Goal: Task Accomplishment & Management: Use online tool/utility

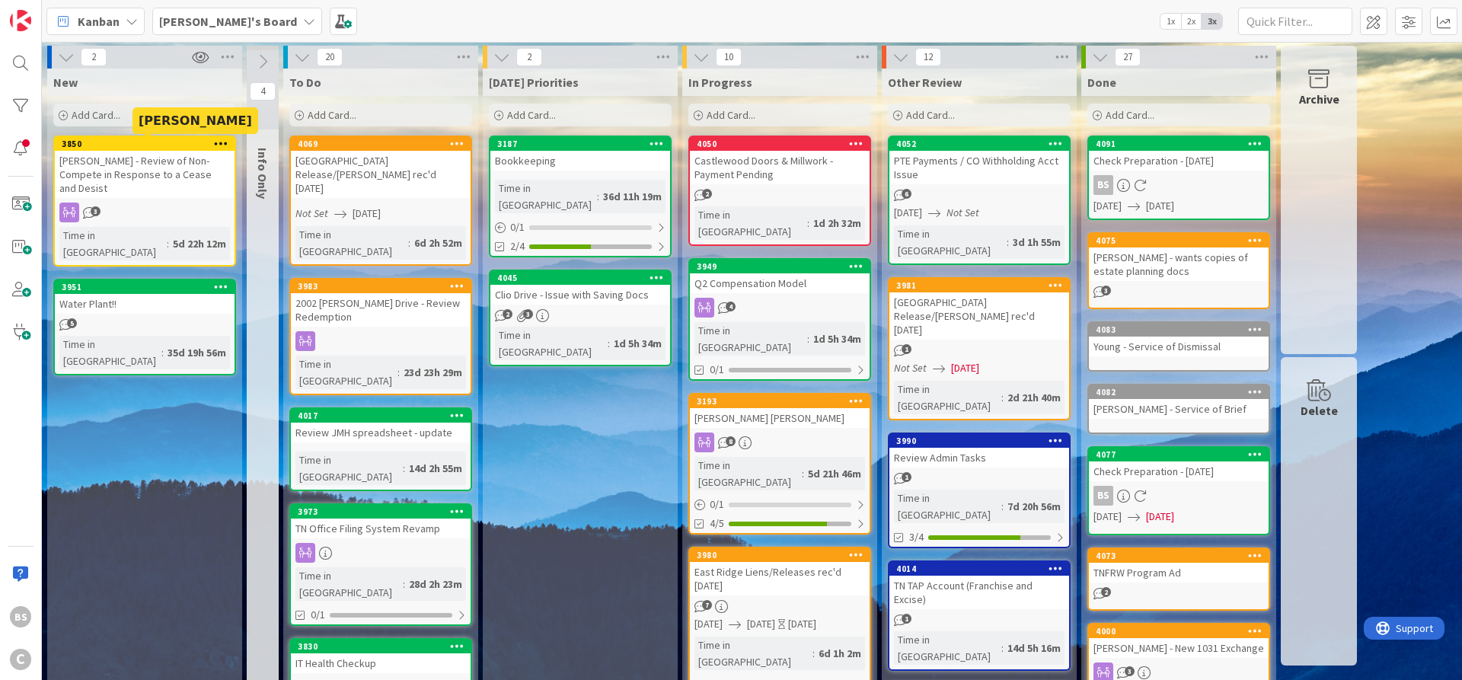
click at [162, 143] on div "3850" at bounding box center [148, 144] width 173 height 11
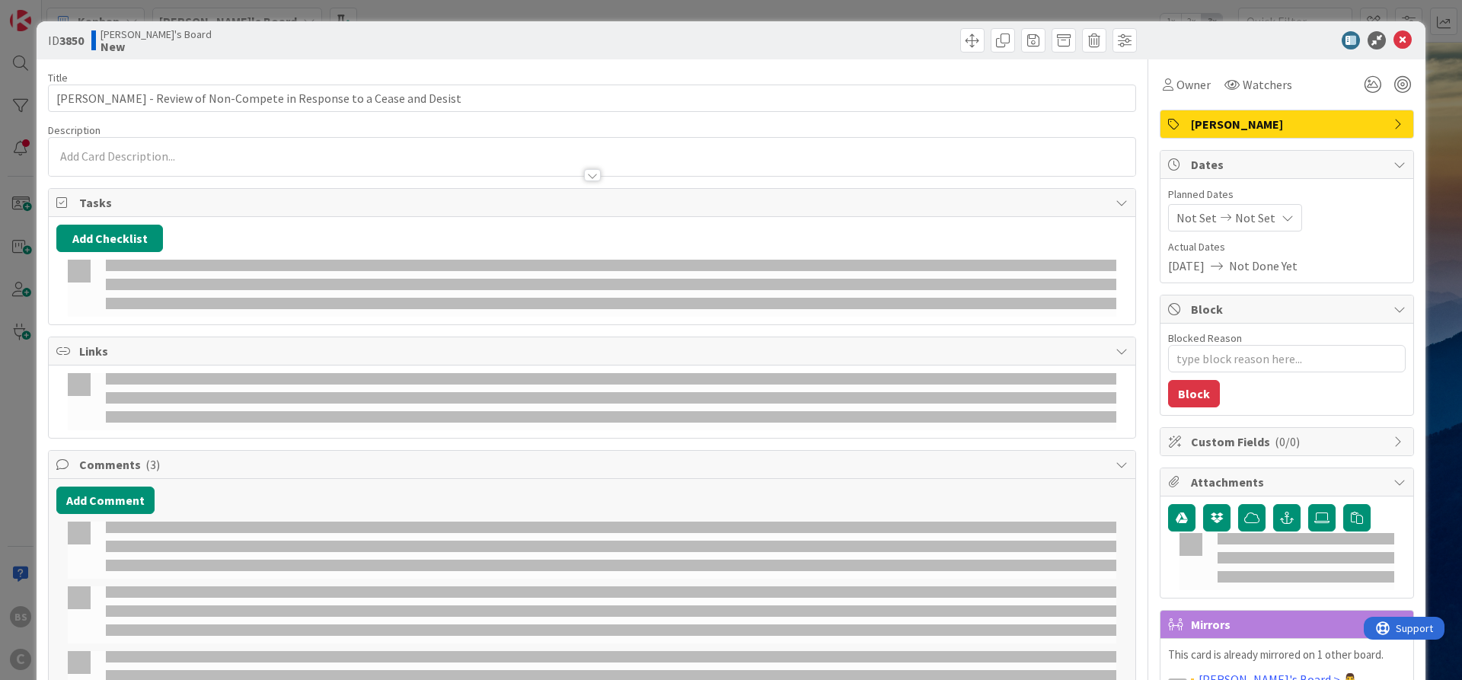
type textarea "x"
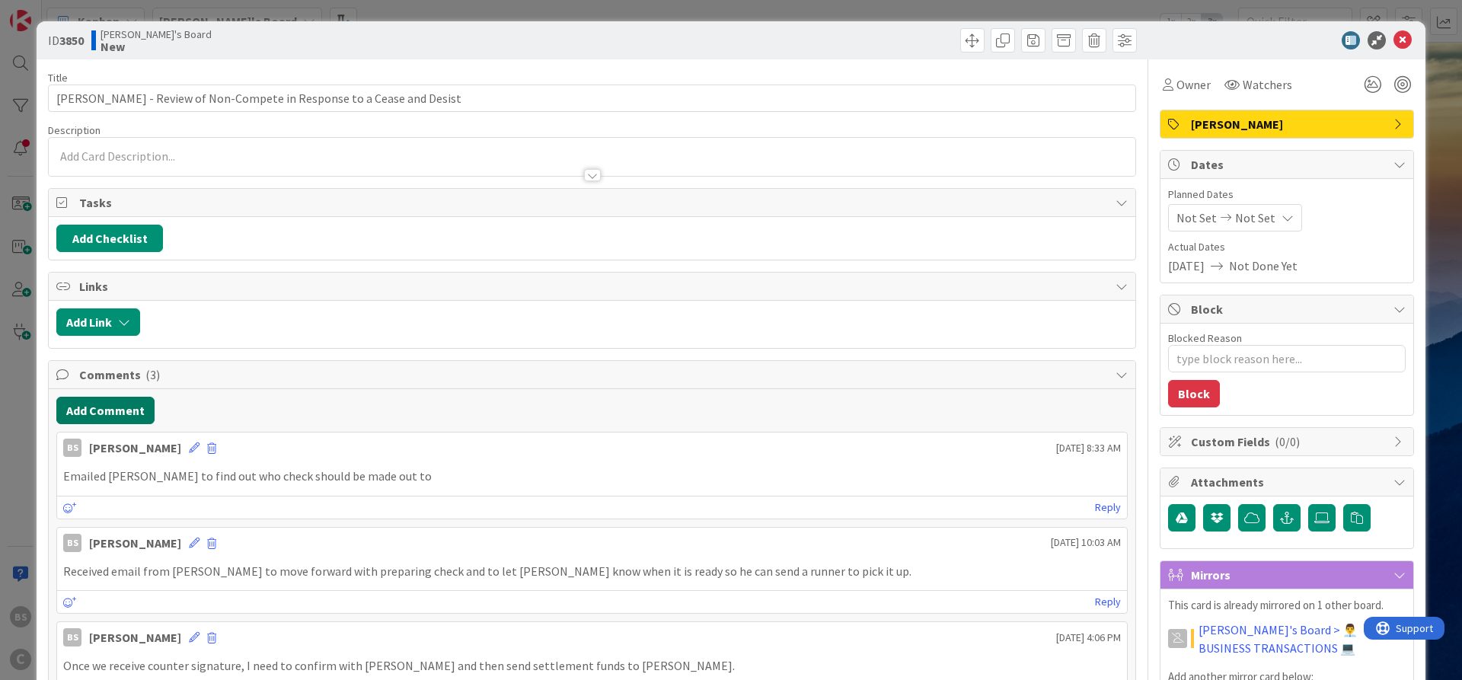
click at [110, 404] on button "Add Comment" at bounding box center [105, 410] width 98 height 27
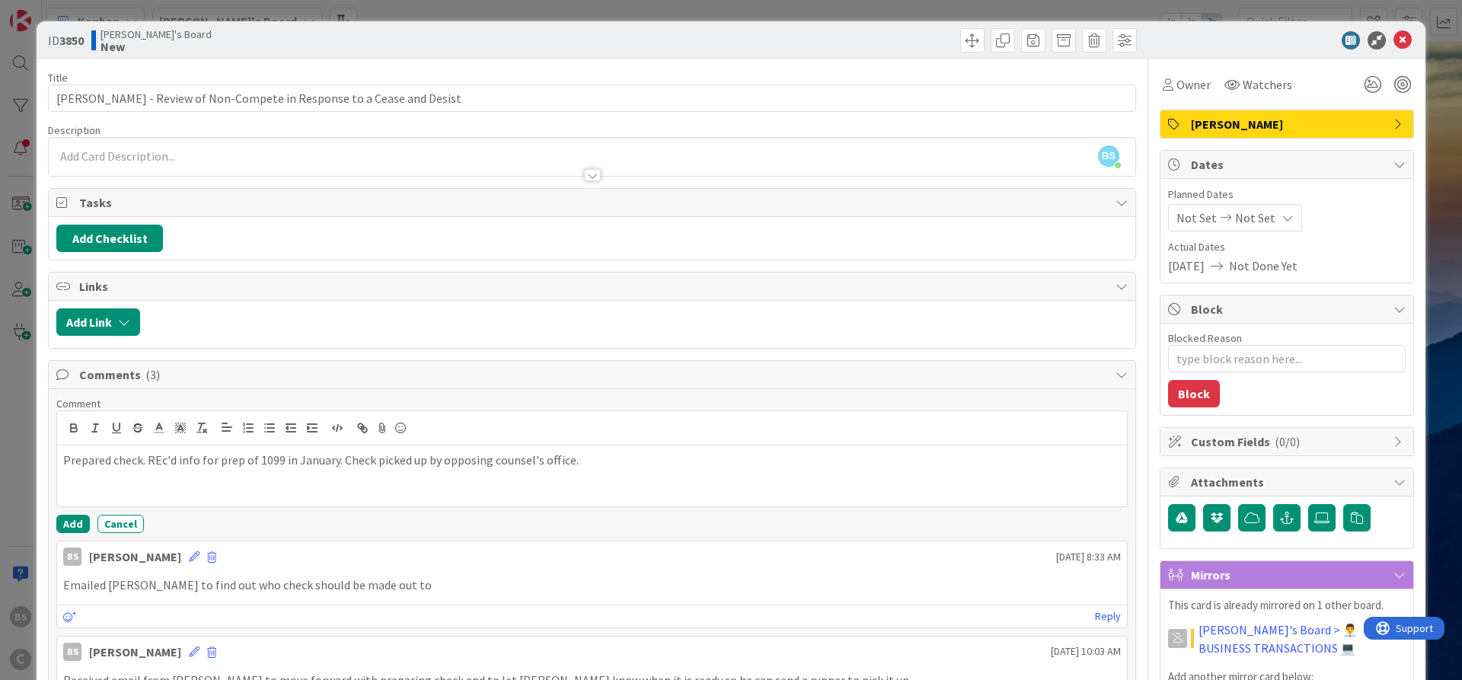
click at [153, 462] on p "Prepared check. REc'd info for prep of 1099 in January. Check picked up by oppo…" at bounding box center [591, 460] width 1057 height 18
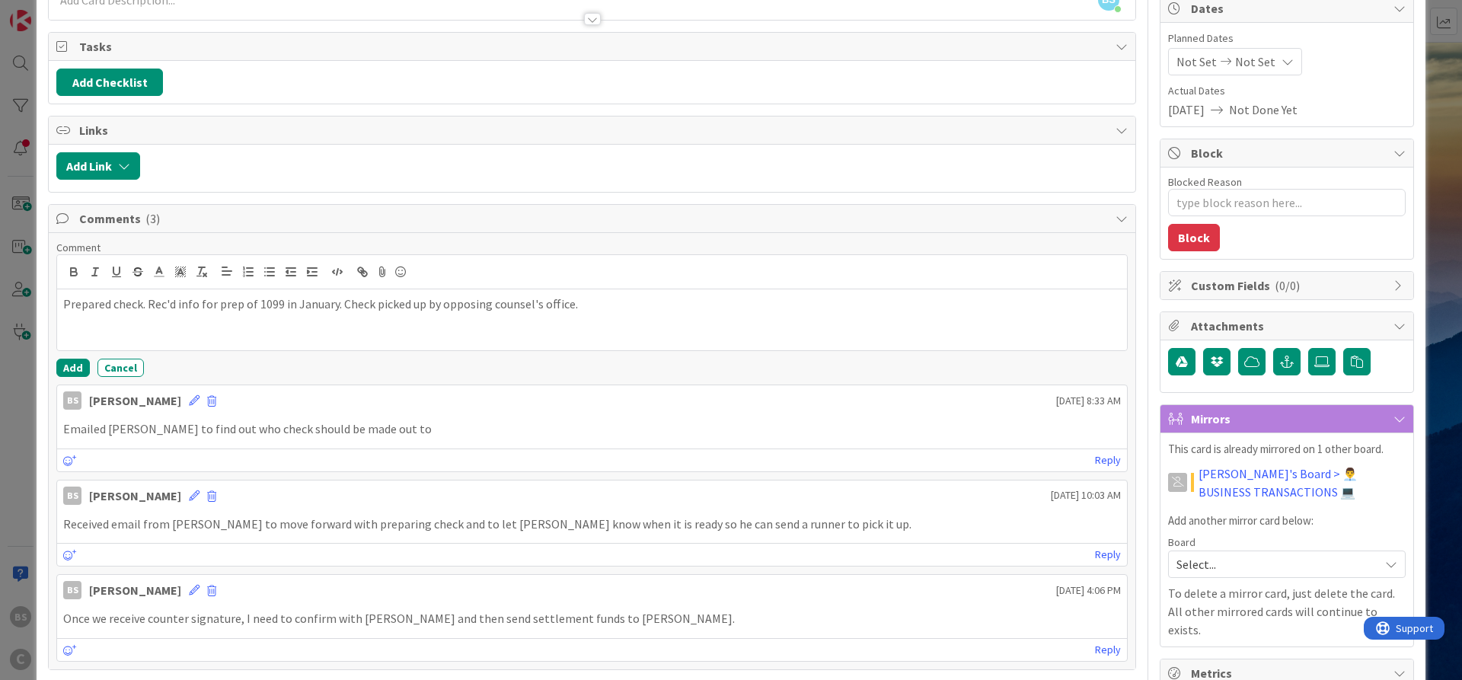
scroll to position [183, 0]
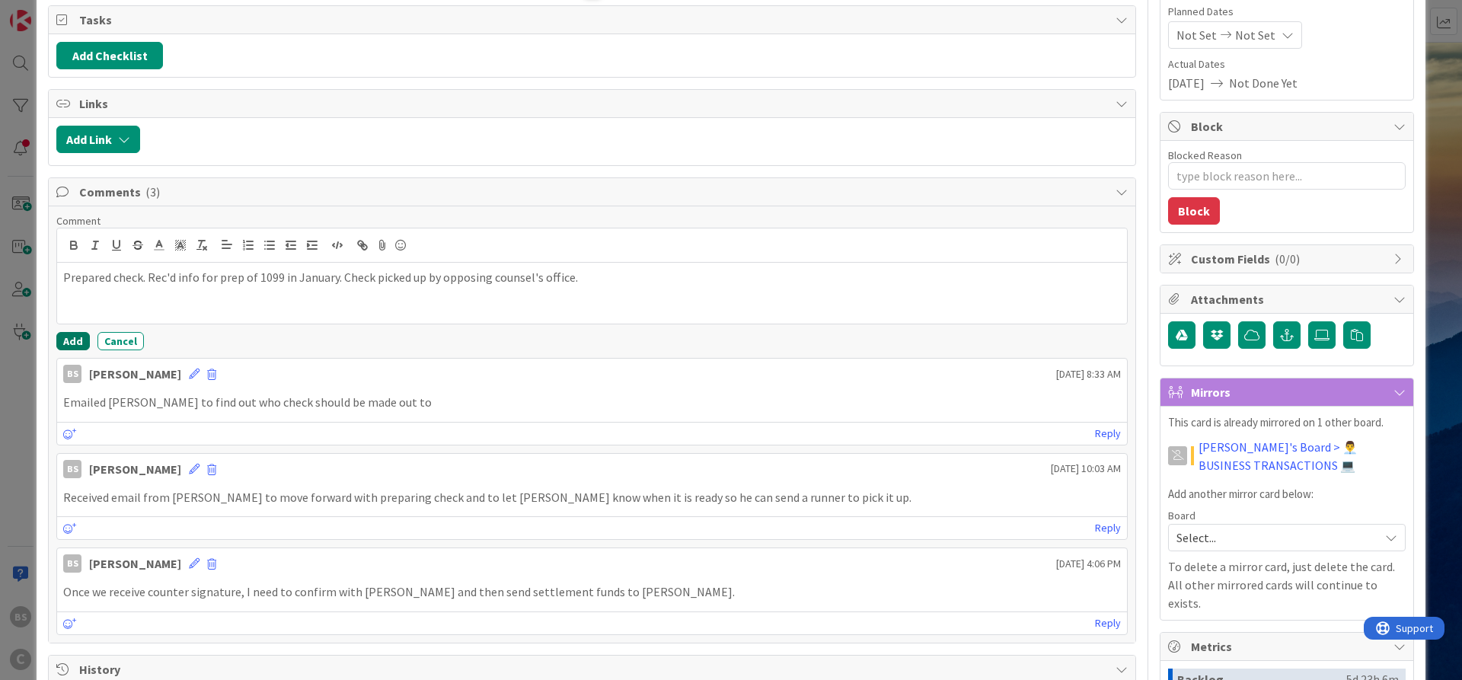
click at [75, 336] on button "Add" at bounding box center [72, 341] width 33 height 18
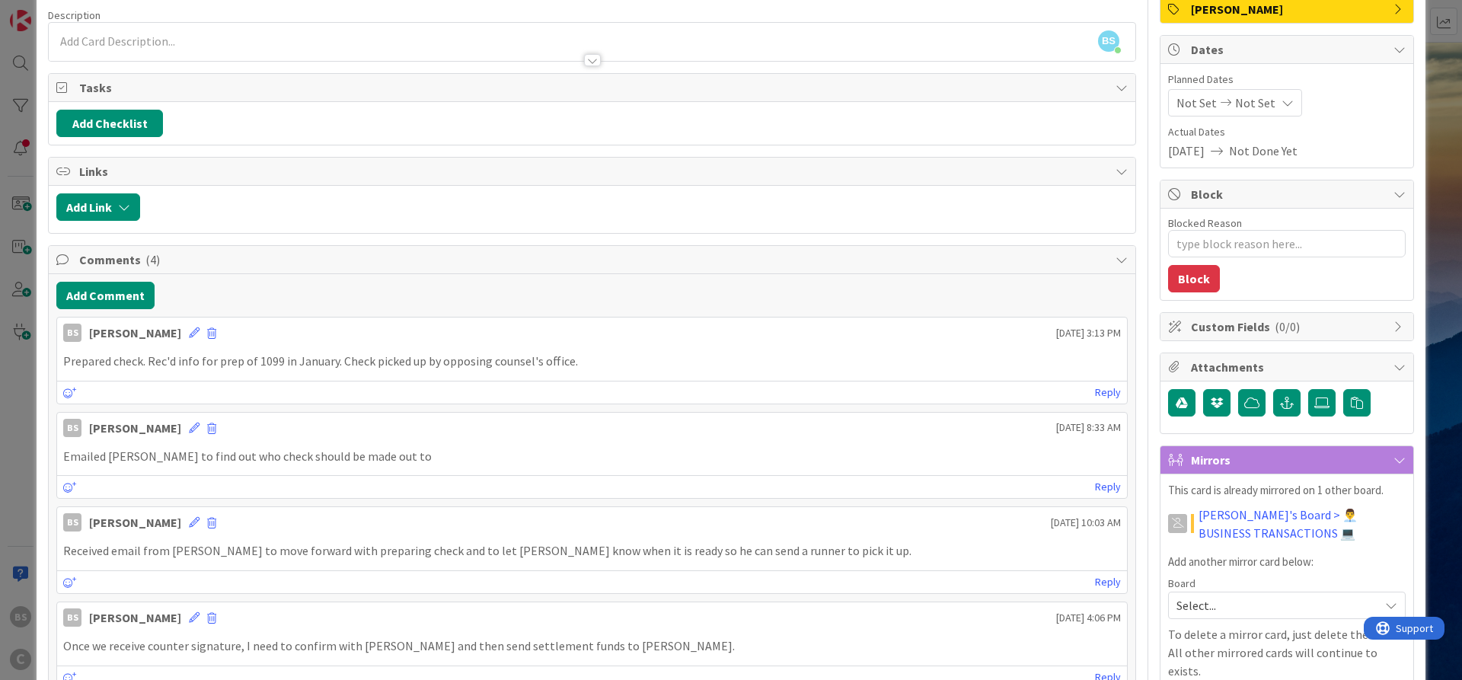
scroll to position [0, 0]
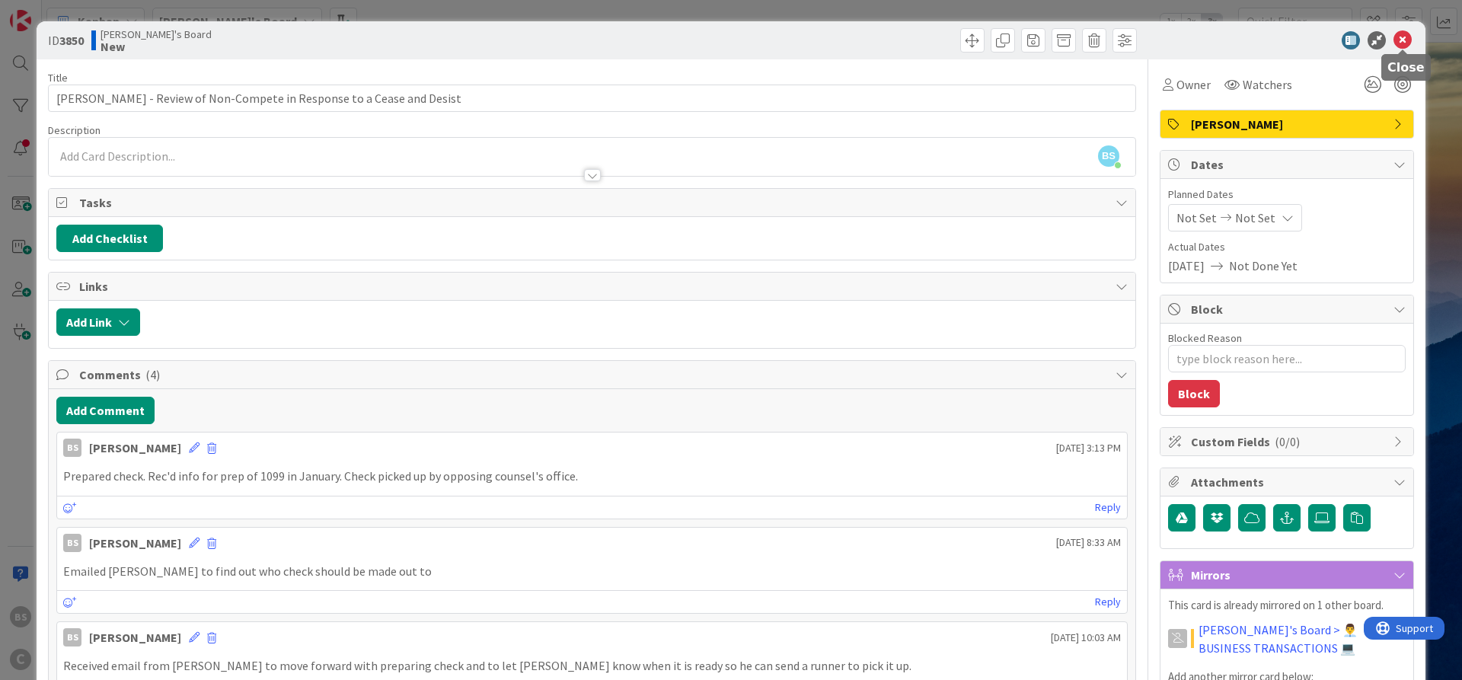
click at [1392, 38] on div at bounding box center [1278, 40] width 269 height 18
click at [1402, 42] on icon at bounding box center [1402, 40] width 18 height 18
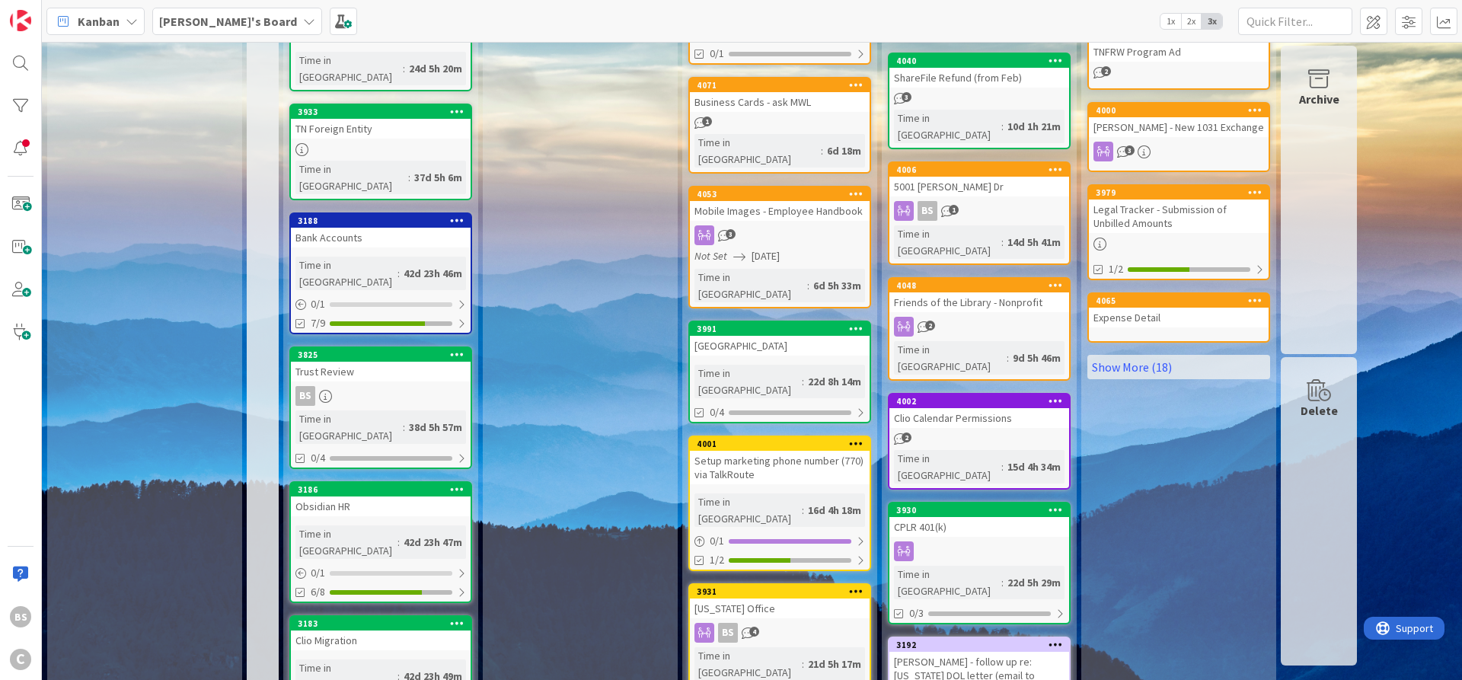
scroll to position [657, 0]
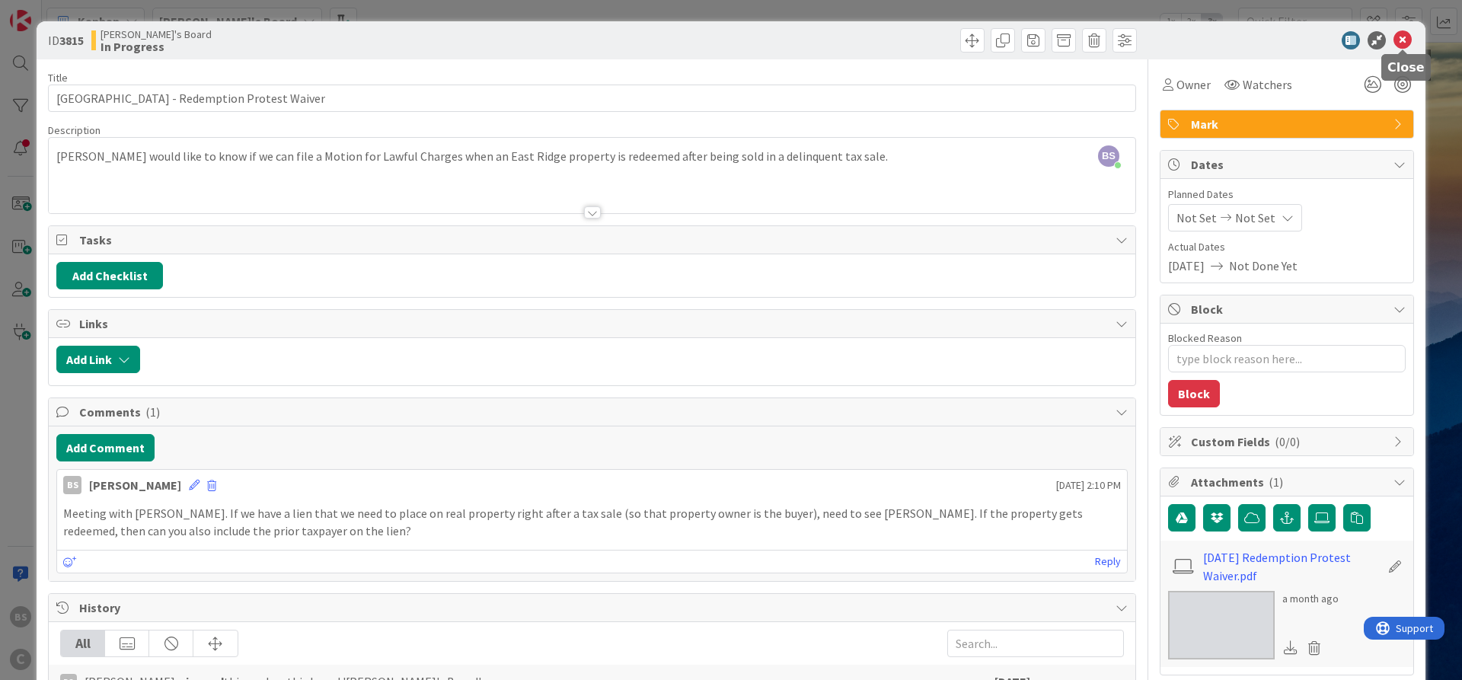
click at [1402, 39] on icon at bounding box center [1402, 40] width 18 height 18
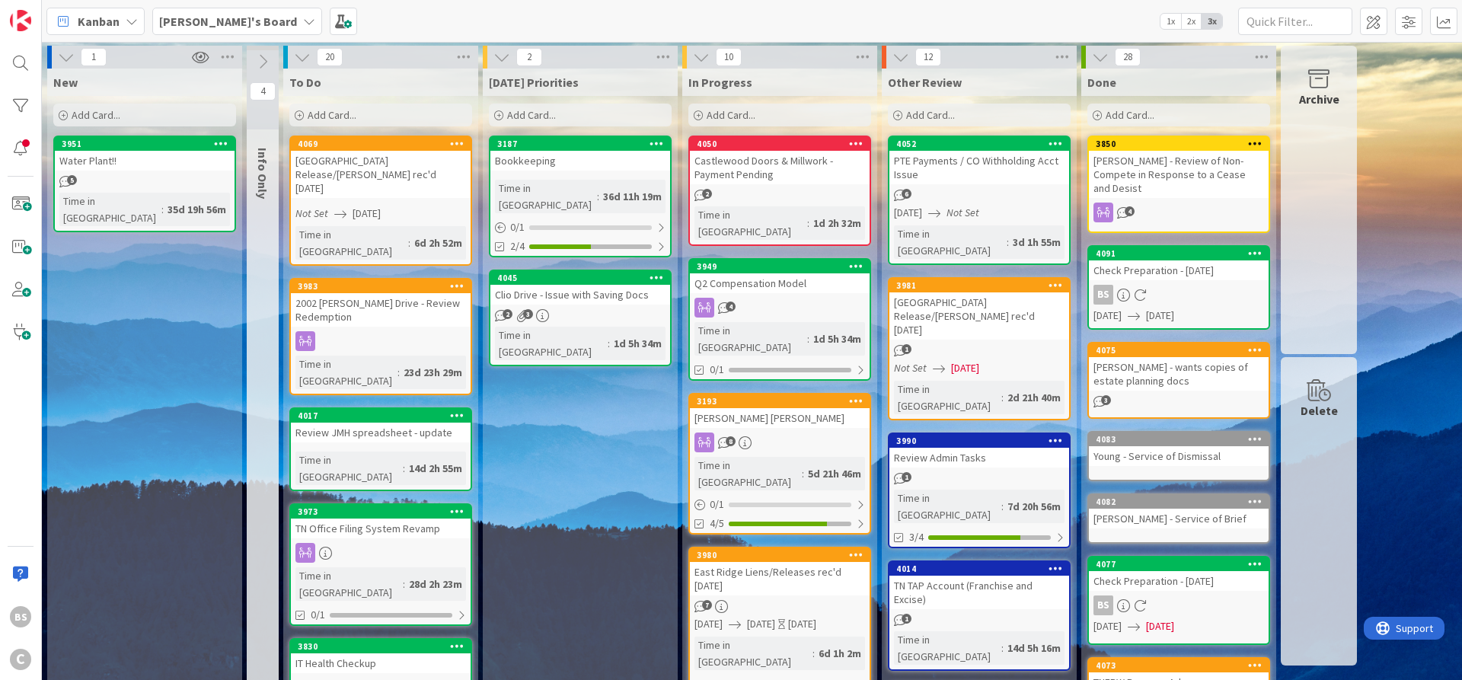
click at [588, 155] on div "Bookkeeping" at bounding box center [580, 161] width 180 height 20
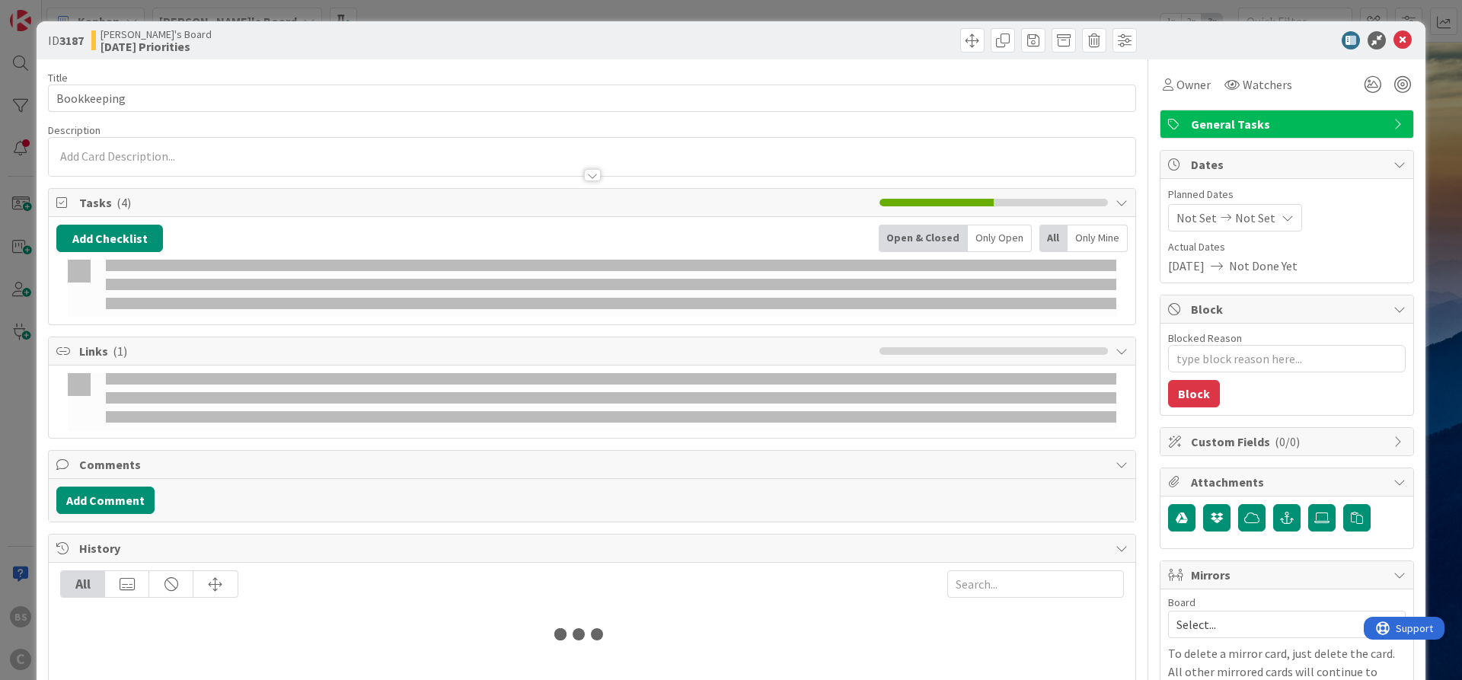
type textarea "x"
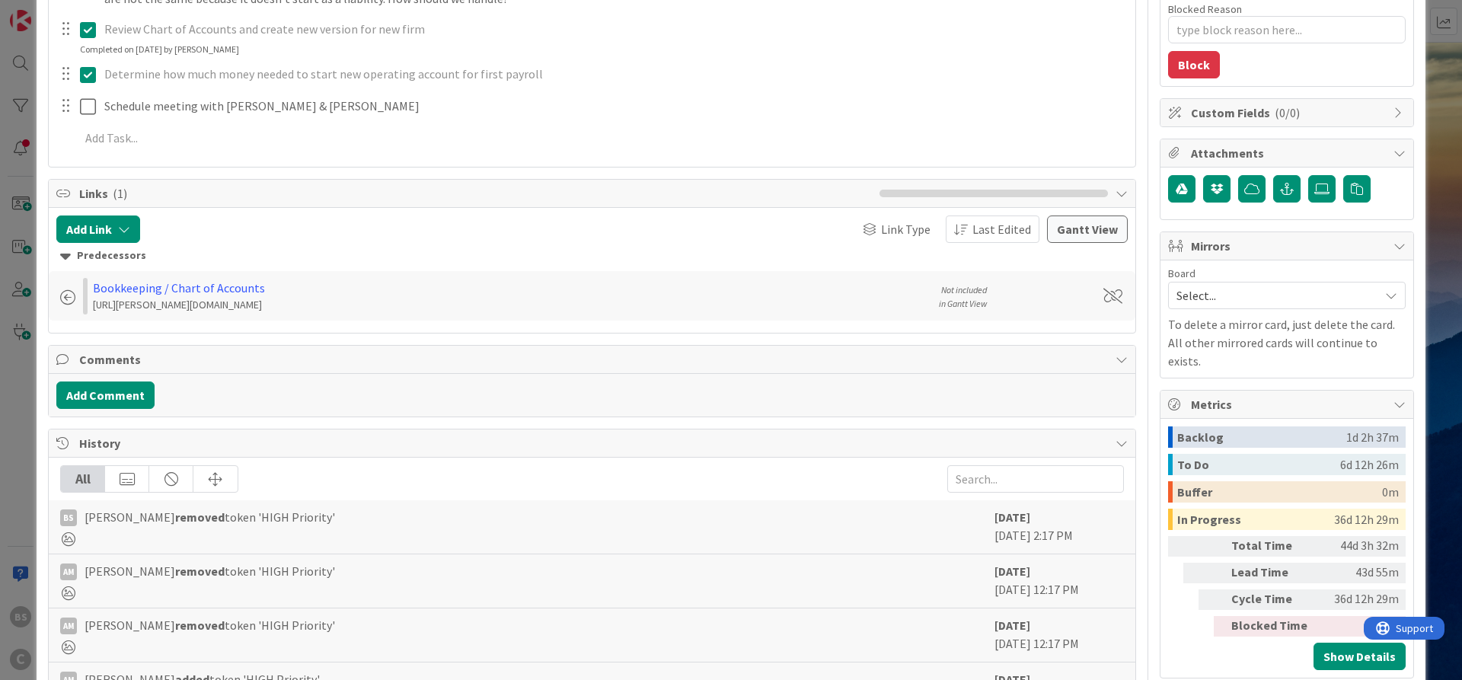
scroll to position [303, 0]
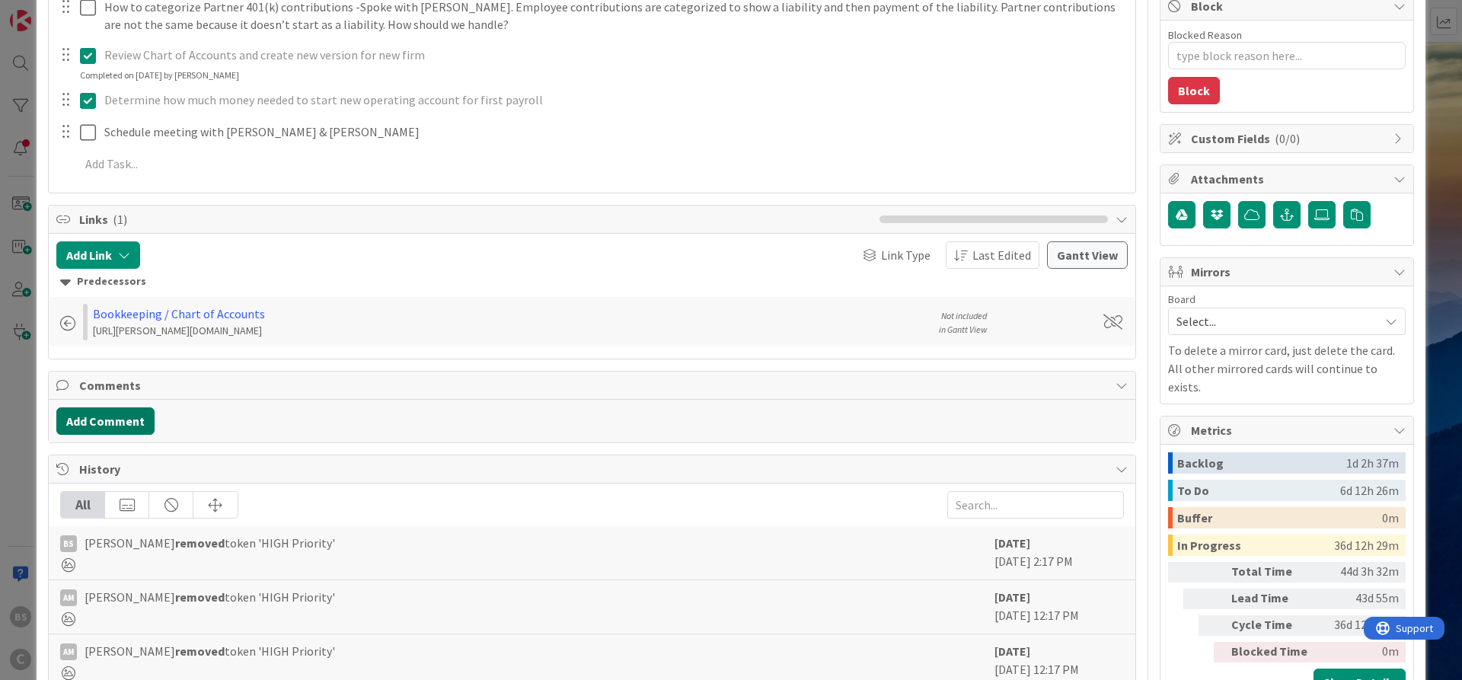
click at [110, 419] on button "Add Comment" at bounding box center [105, 420] width 98 height 27
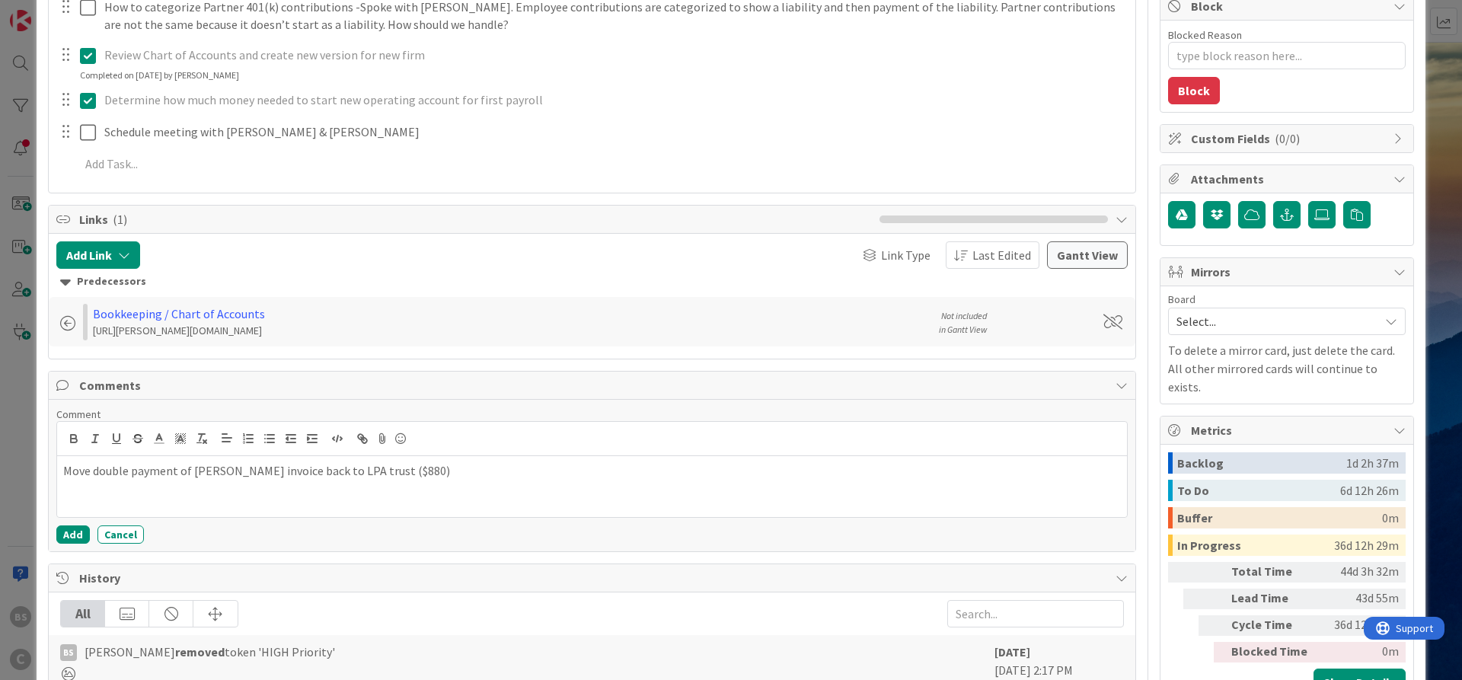
click at [74, 514] on div "Move double payment of [PERSON_NAME] invoice back to LPA trust ($880)" at bounding box center [591, 486] width 1069 height 61
click at [73, 533] on button "Add" at bounding box center [72, 534] width 33 height 18
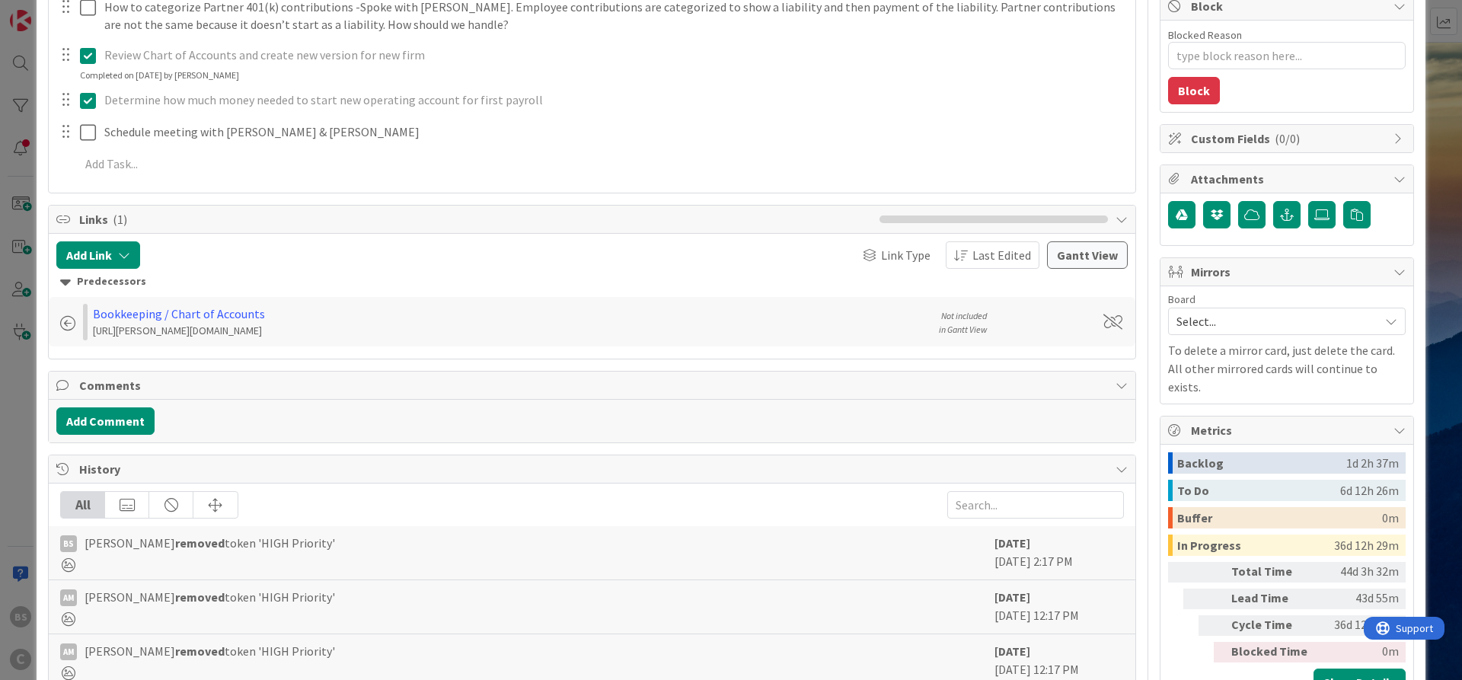
type textarea "x"
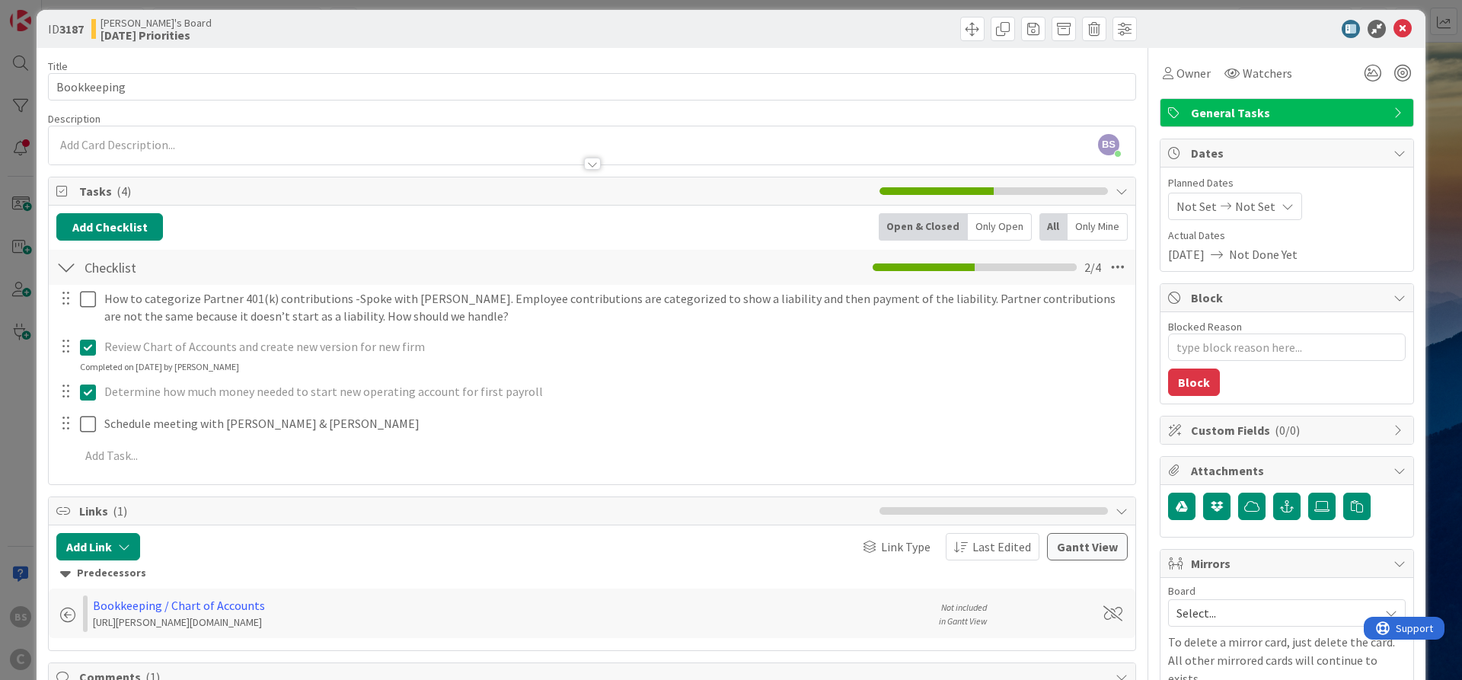
scroll to position [0, 0]
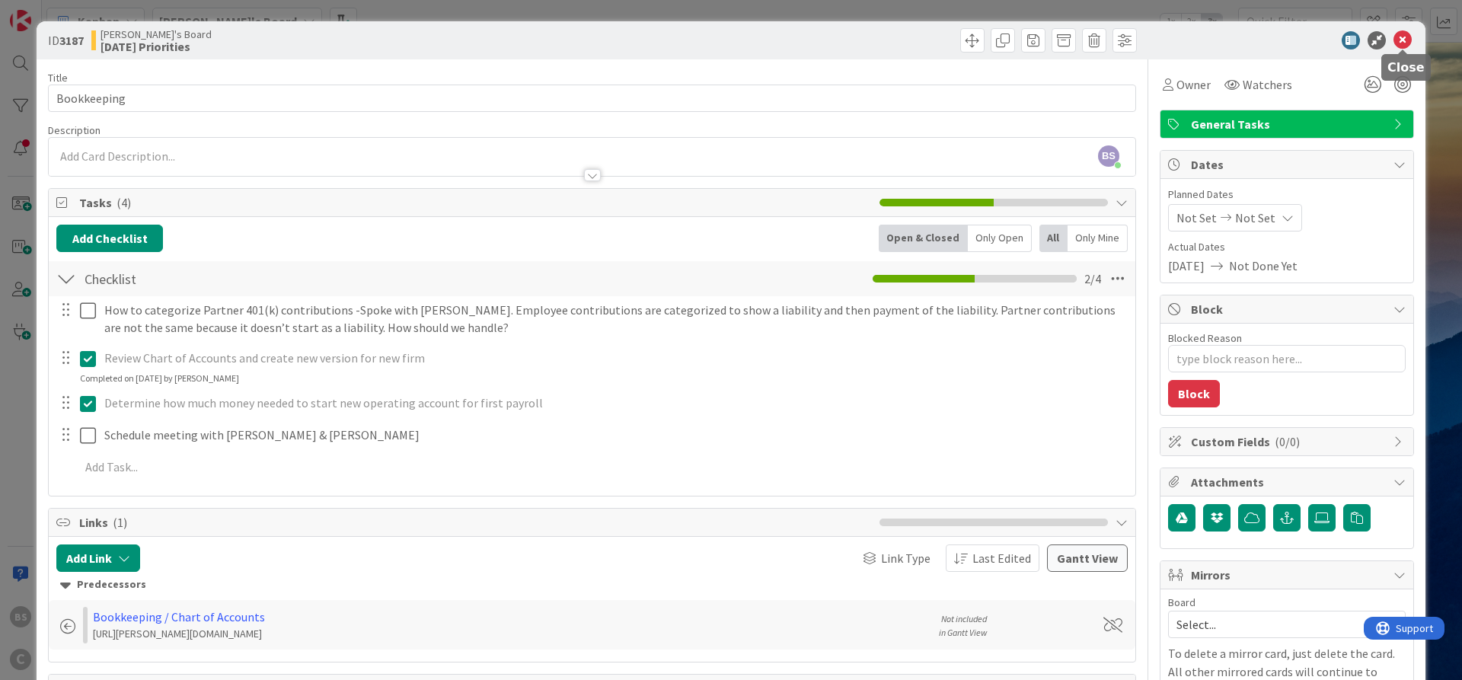
click at [1397, 38] on icon at bounding box center [1402, 40] width 18 height 18
